Goal: Obtain resource: Obtain resource

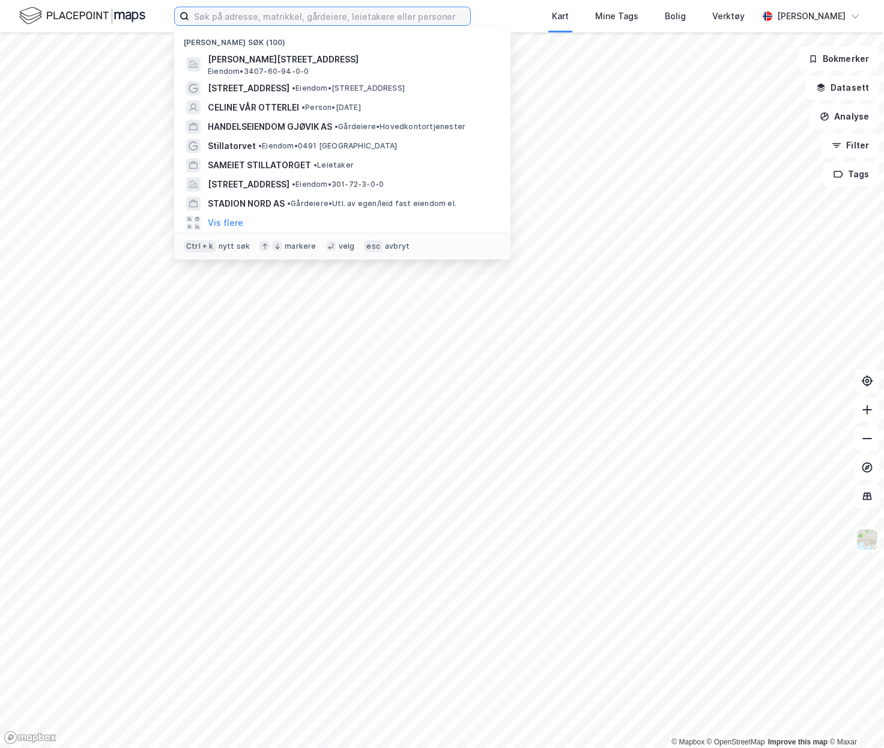
click at [217, 20] on input at bounding box center [329, 16] width 281 height 18
click at [223, 20] on input at bounding box center [329, 16] width 281 height 18
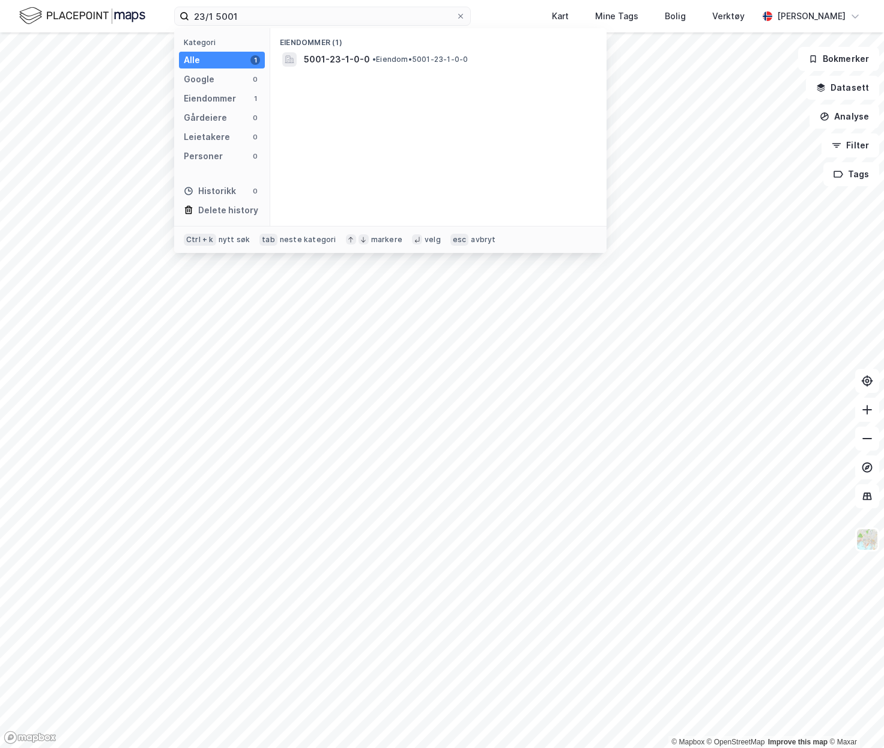
click at [371, 65] on div "5001-23-1-0-0 • Eiendom • 5001-23-1-0-0" at bounding box center [449, 59] width 291 height 14
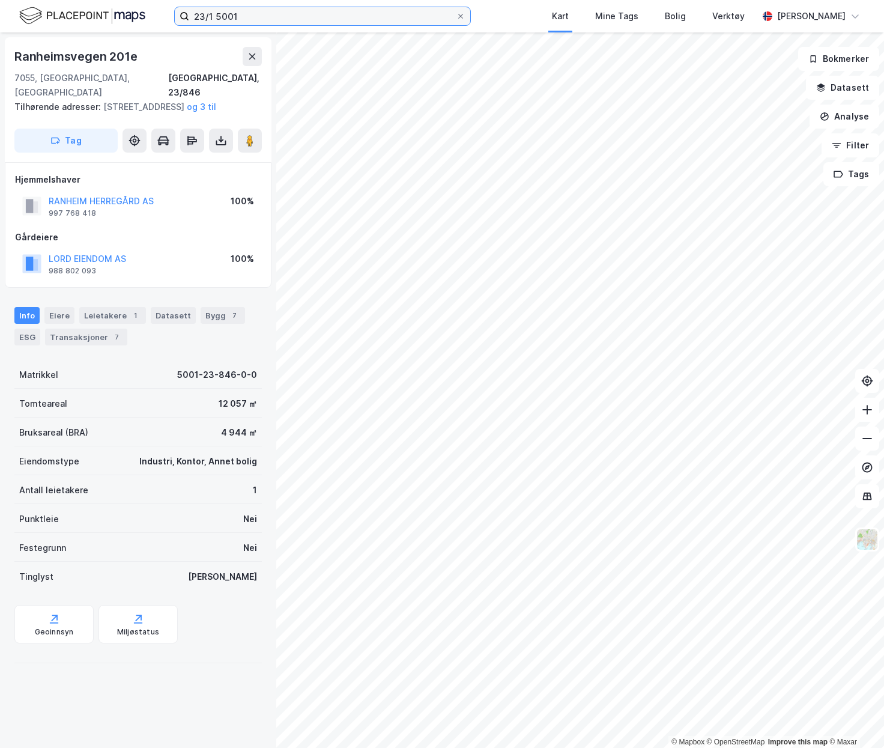
click at [254, 10] on input "23/1 5001" at bounding box center [322, 16] width 267 height 18
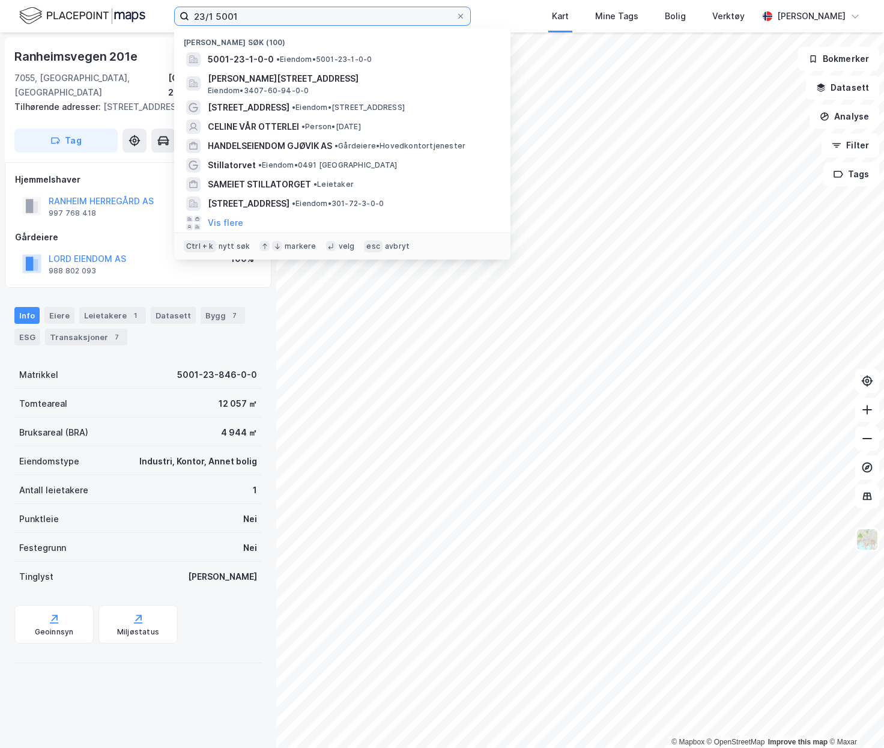
click at [254, 10] on input "23/1 5001" at bounding box center [322, 16] width 267 height 18
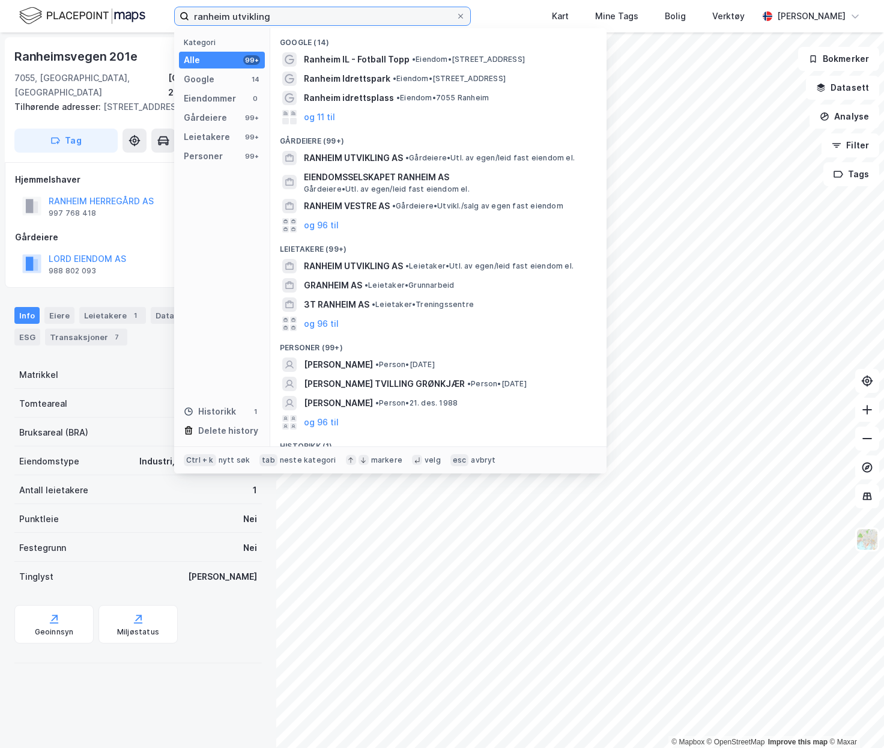
type input "ranheim utvikling"
click at [399, 157] on span "RANHEIM UTVIKLING AS" at bounding box center [353, 158] width 99 height 14
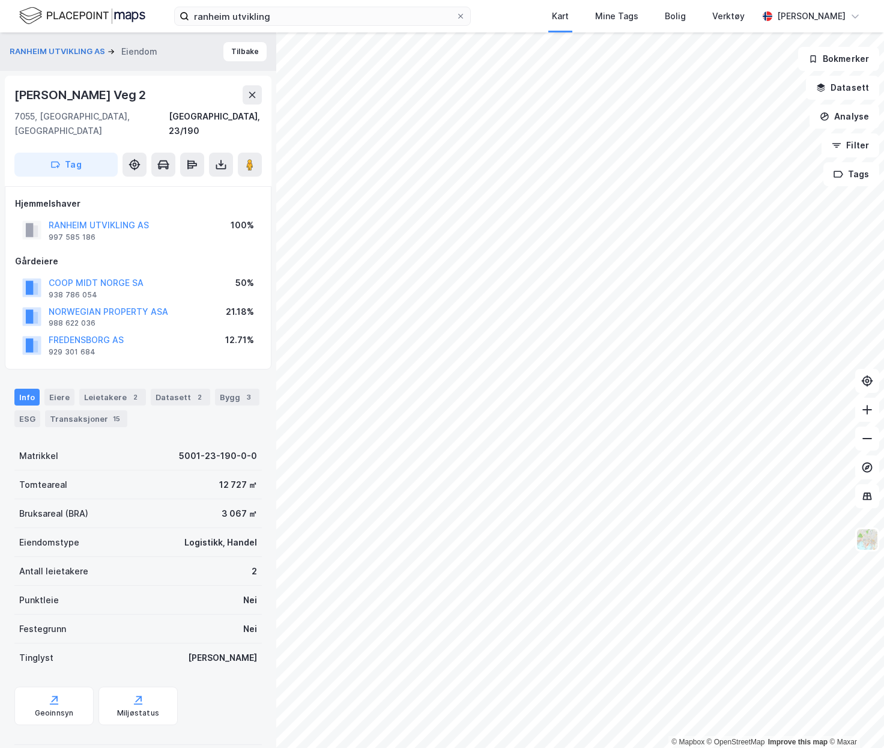
click at [217, 159] on icon at bounding box center [221, 165] width 12 height 12
click at [171, 184] on div "Last ned grunnbok" at bounding box center [162, 189] width 70 height 10
